Goal: Transaction & Acquisition: Obtain resource

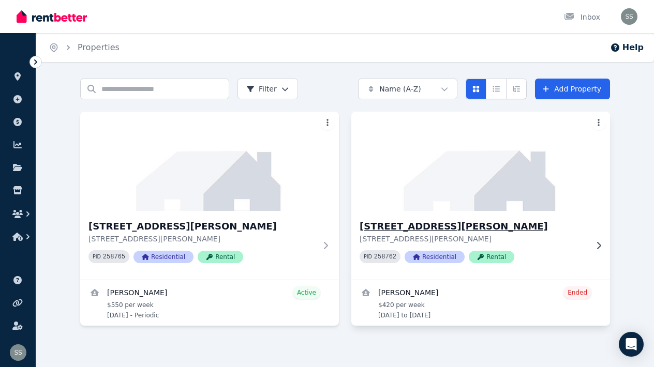
click at [597, 242] on div at bounding box center [596, 246] width 10 height 8
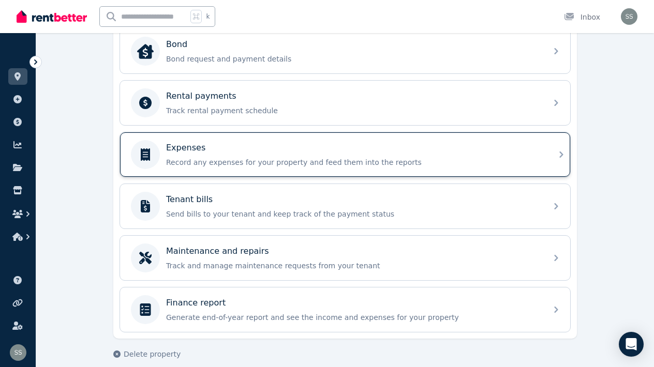
scroll to position [468, 0]
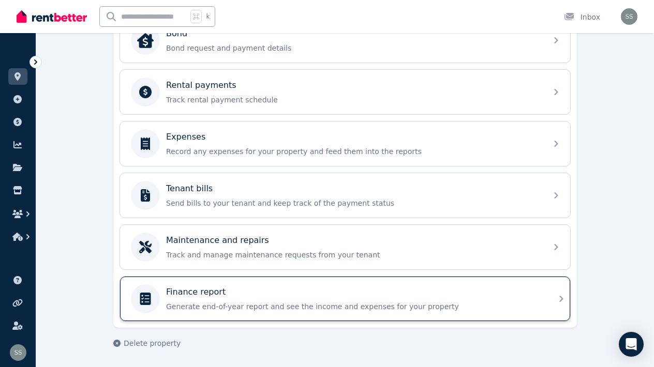
click at [203, 291] on p "Finance report" at bounding box center [196, 292] width 60 height 12
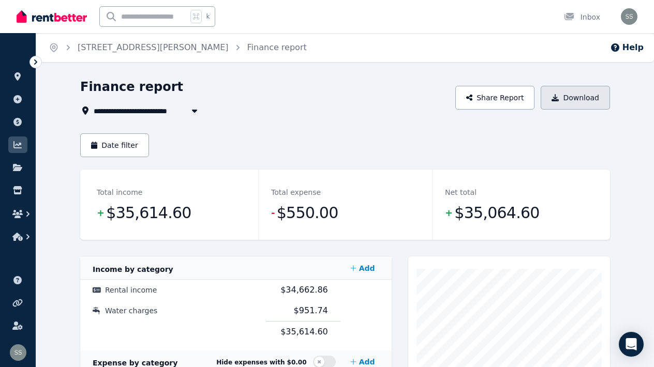
click at [579, 98] on button "Download" at bounding box center [575, 98] width 69 height 24
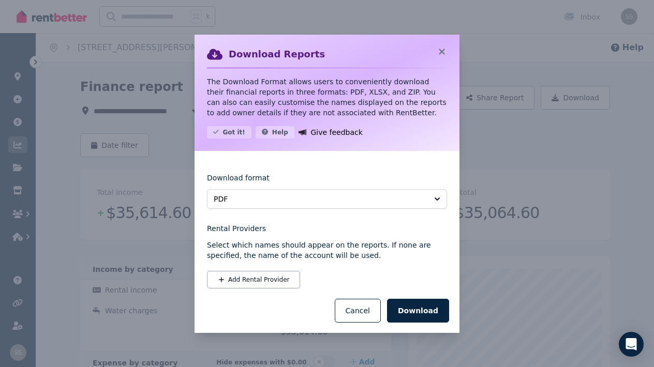
click at [308, 201] on span "PDF" at bounding box center [320, 199] width 212 height 10
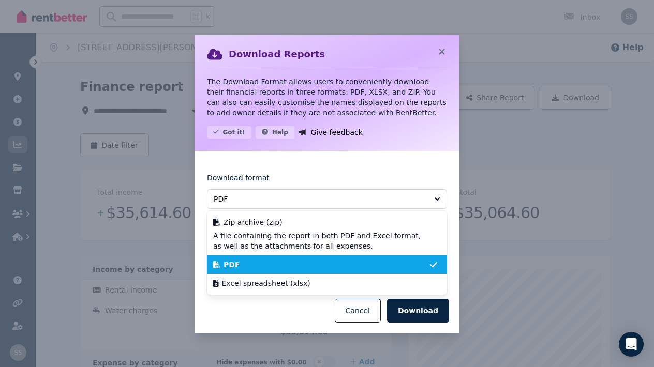
click at [250, 264] on div "PDF" at bounding box center [320, 265] width 215 height 10
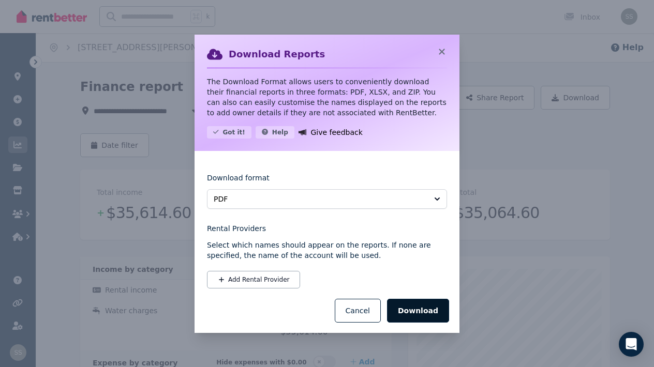
click at [414, 311] on button "Download" at bounding box center [418, 311] width 62 height 24
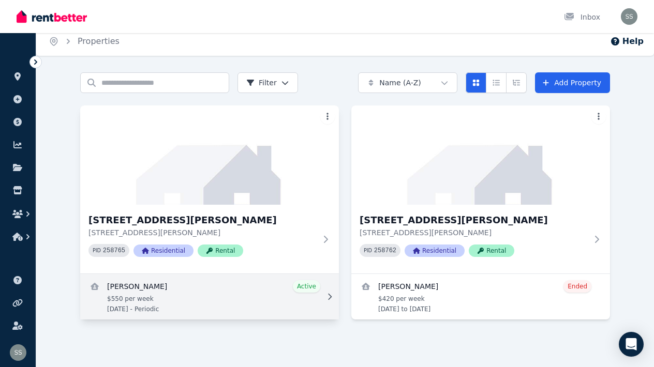
scroll to position [6, 0]
click at [318, 300] on link "View details for Patricia Hetherington" at bounding box center [209, 297] width 259 height 46
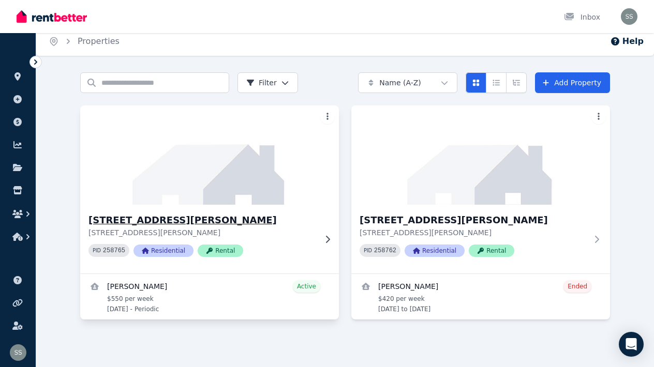
scroll to position [6, 0]
click at [291, 244] on div "[STREET_ADDRESS][GEOGRAPHIC_DATA][PERSON_NAME][STREET_ADDRESS][PERSON_NAME] PID…" at bounding box center [202, 239] width 228 height 52
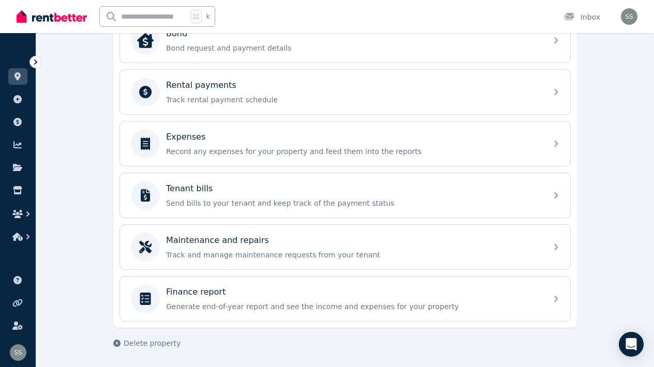
scroll to position [413, 0]
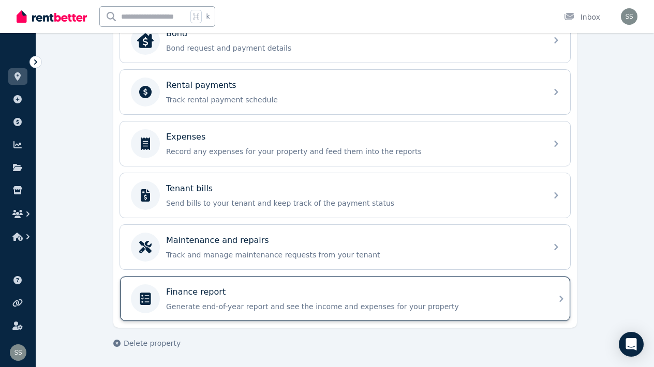
click at [201, 292] on p "Finance report" at bounding box center [196, 292] width 60 height 12
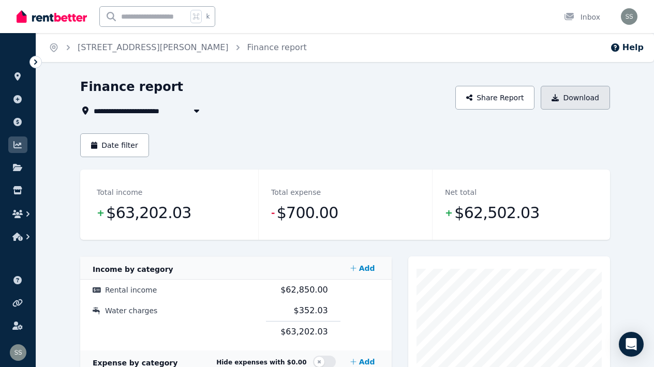
click at [566, 91] on button "Download" at bounding box center [575, 98] width 69 height 24
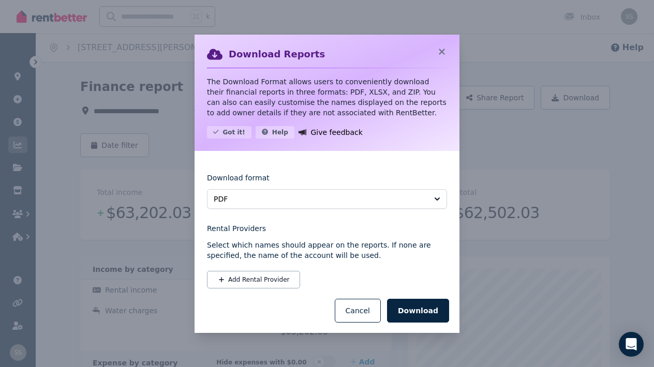
click at [275, 196] on span "PDF" at bounding box center [320, 199] width 212 height 10
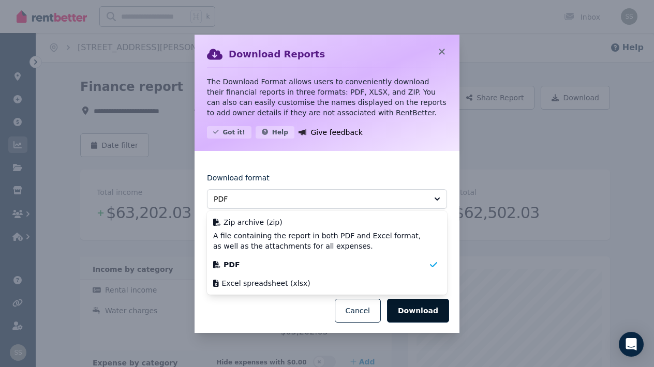
click at [415, 313] on button "Download" at bounding box center [418, 311] width 62 height 24
